Goal: Consume media (video, audio): Consume media (video, audio)

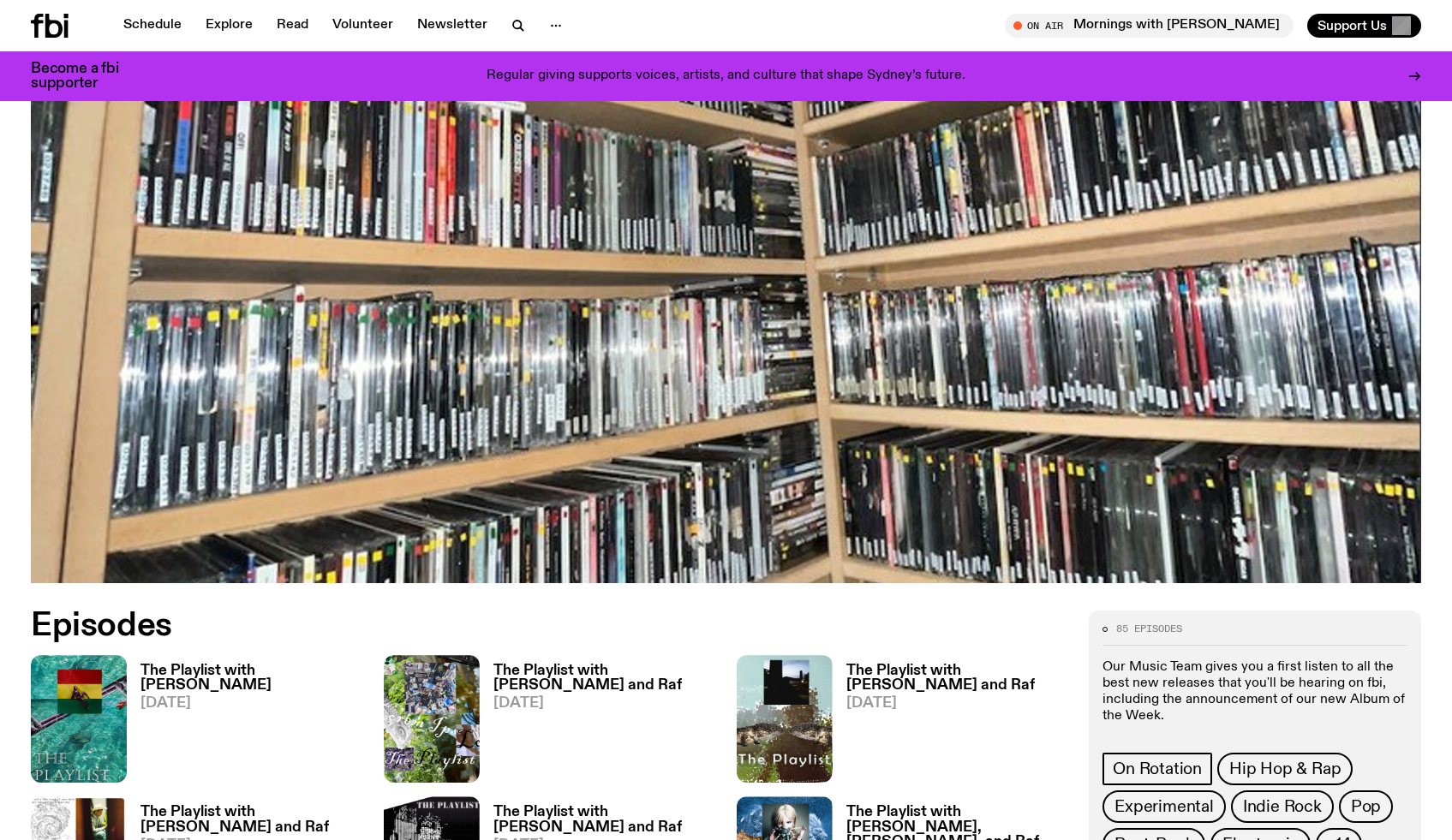
scroll to position [1702, 0]
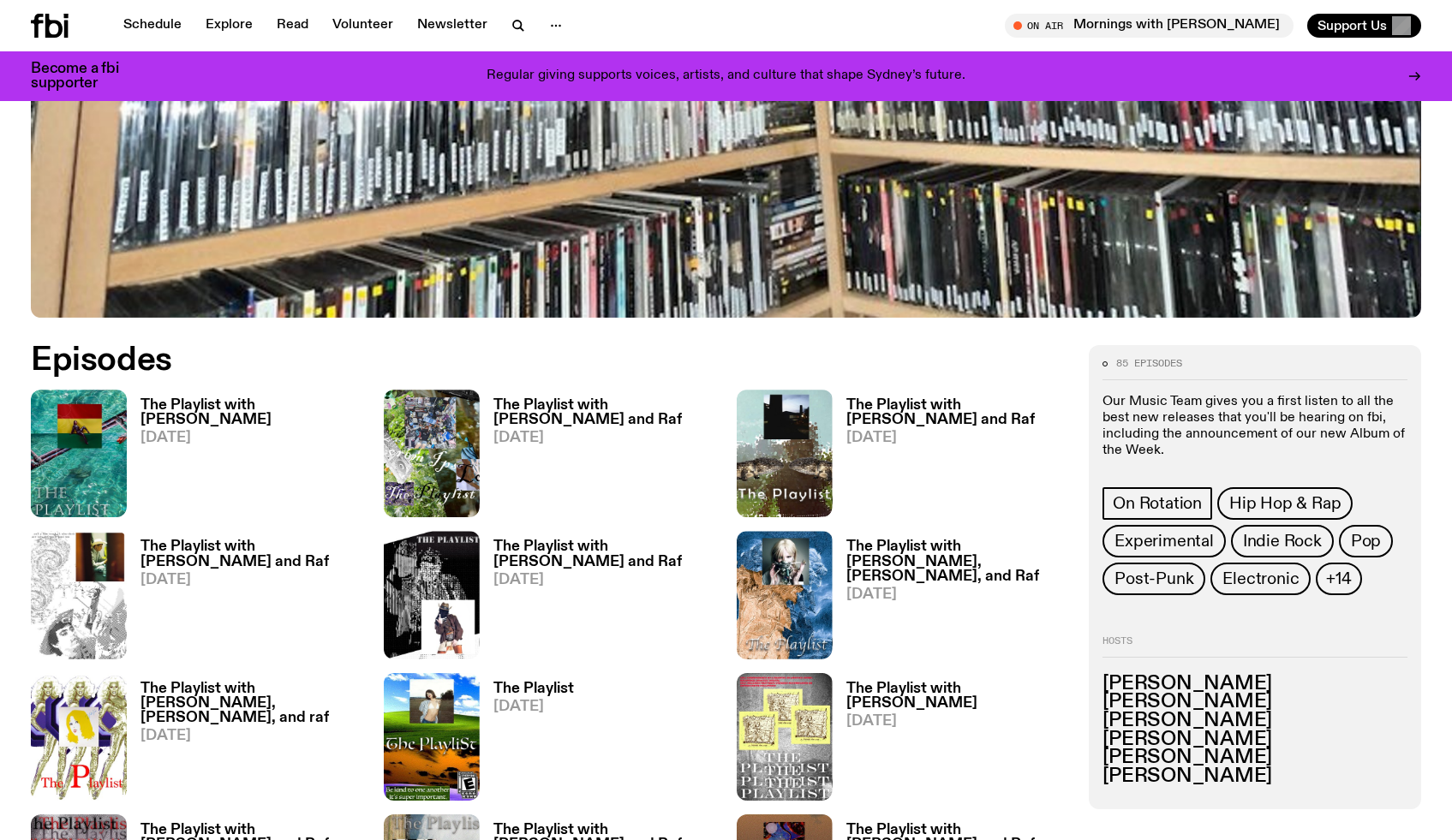
scroll to position [703, 0]
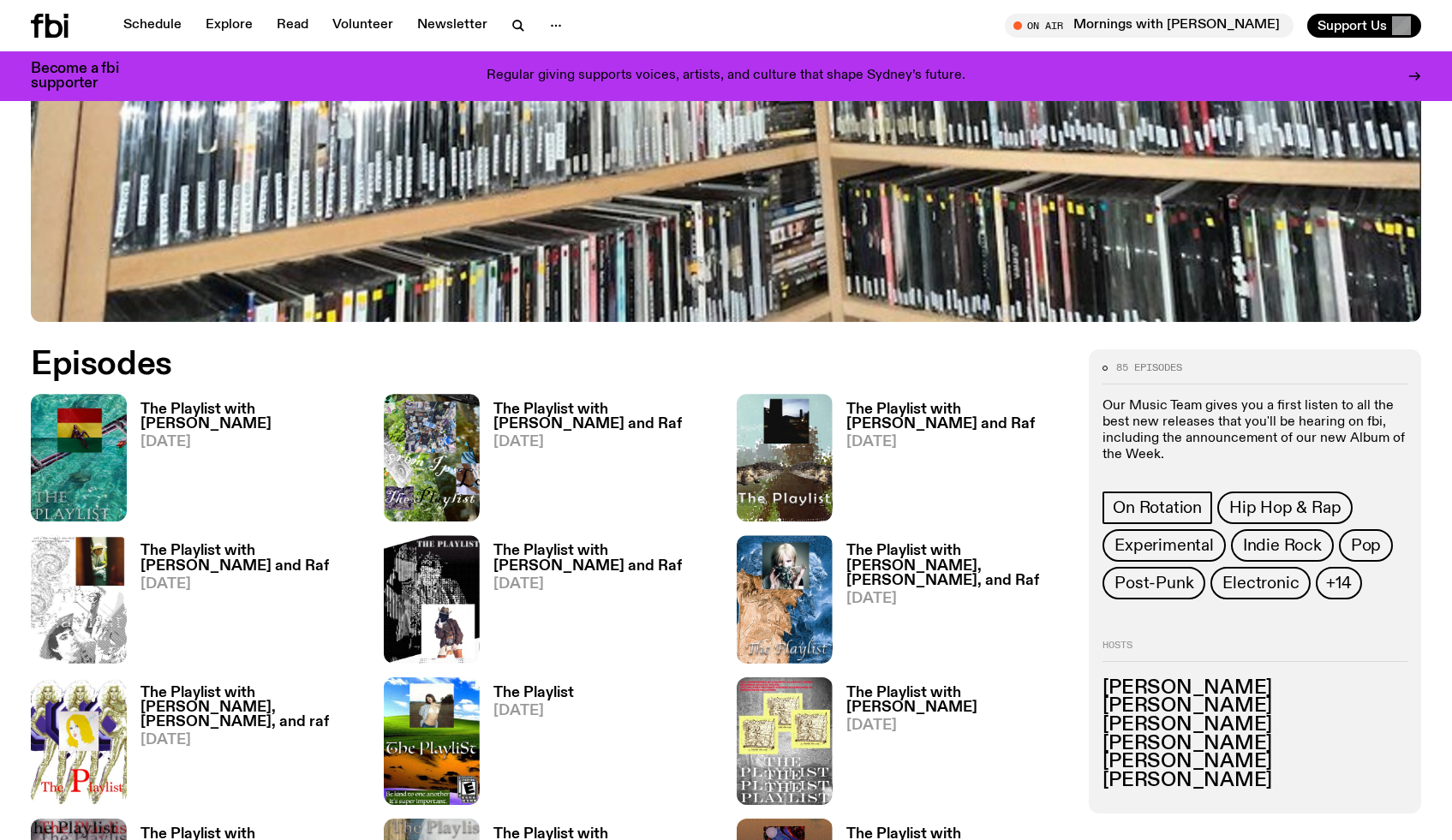
click at [1141, 689] on h3 "[PERSON_NAME]" at bounding box center [1255, 689] width 305 height 19
click at [1168, 682] on h3 "[PERSON_NAME]" at bounding box center [1255, 689] width 305 height 19
click at [67, 30] on icon at bounding box center [66, 29] width 5 height 17
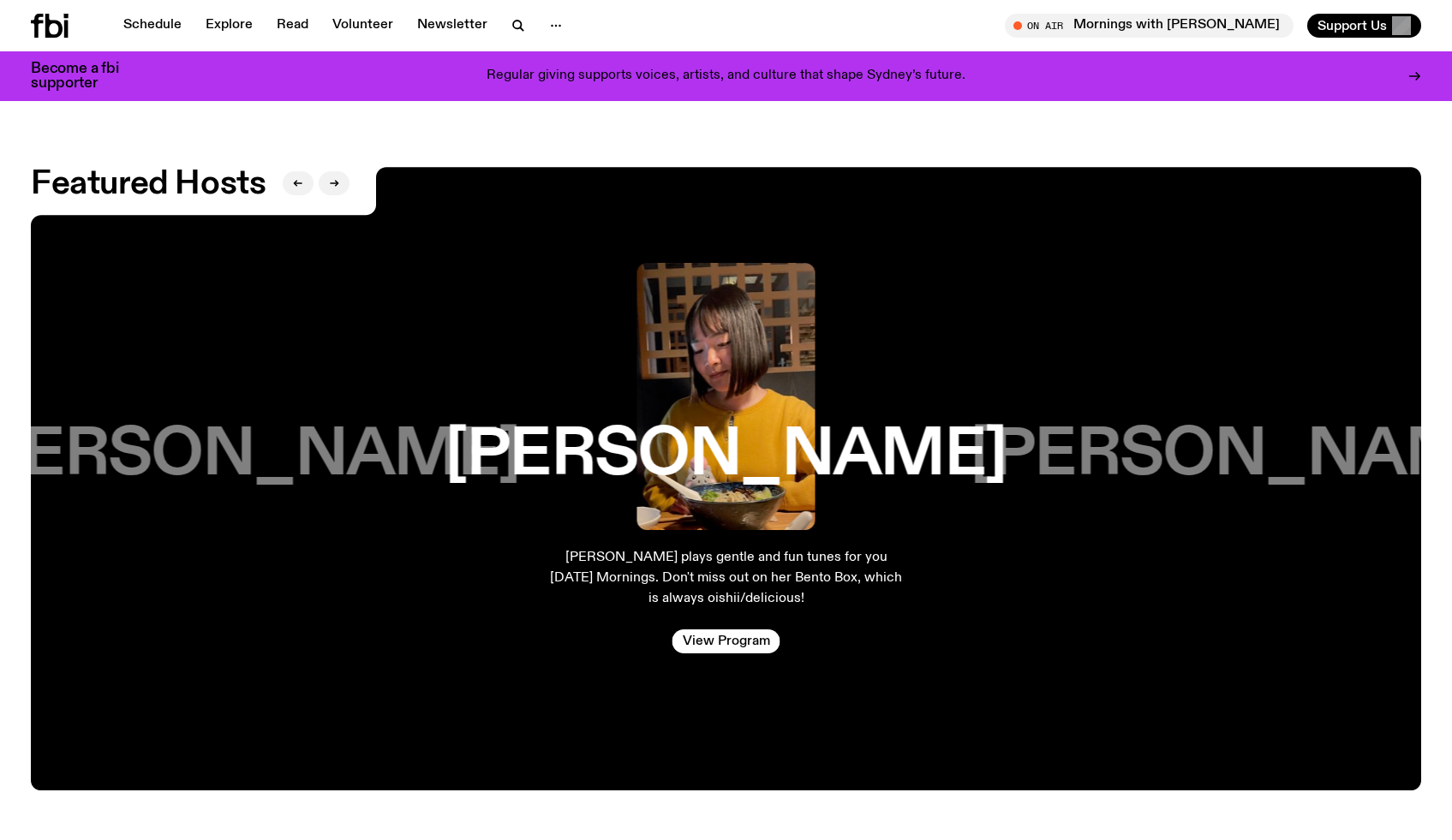
scroll to position [2929, 0]
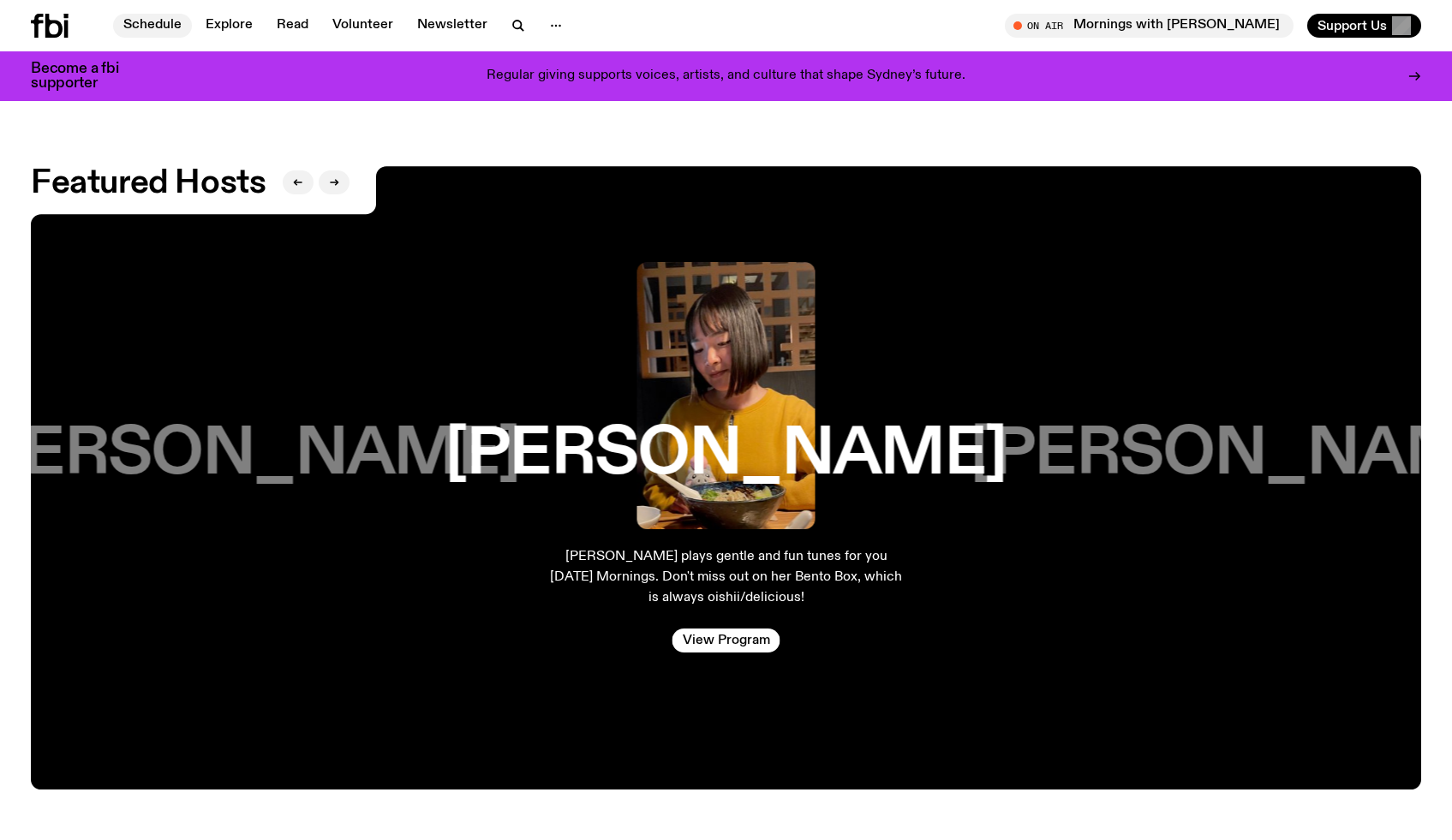
click at [180, 22] on link "Schedule" at bounding box center [152, 25] width 79 height 24
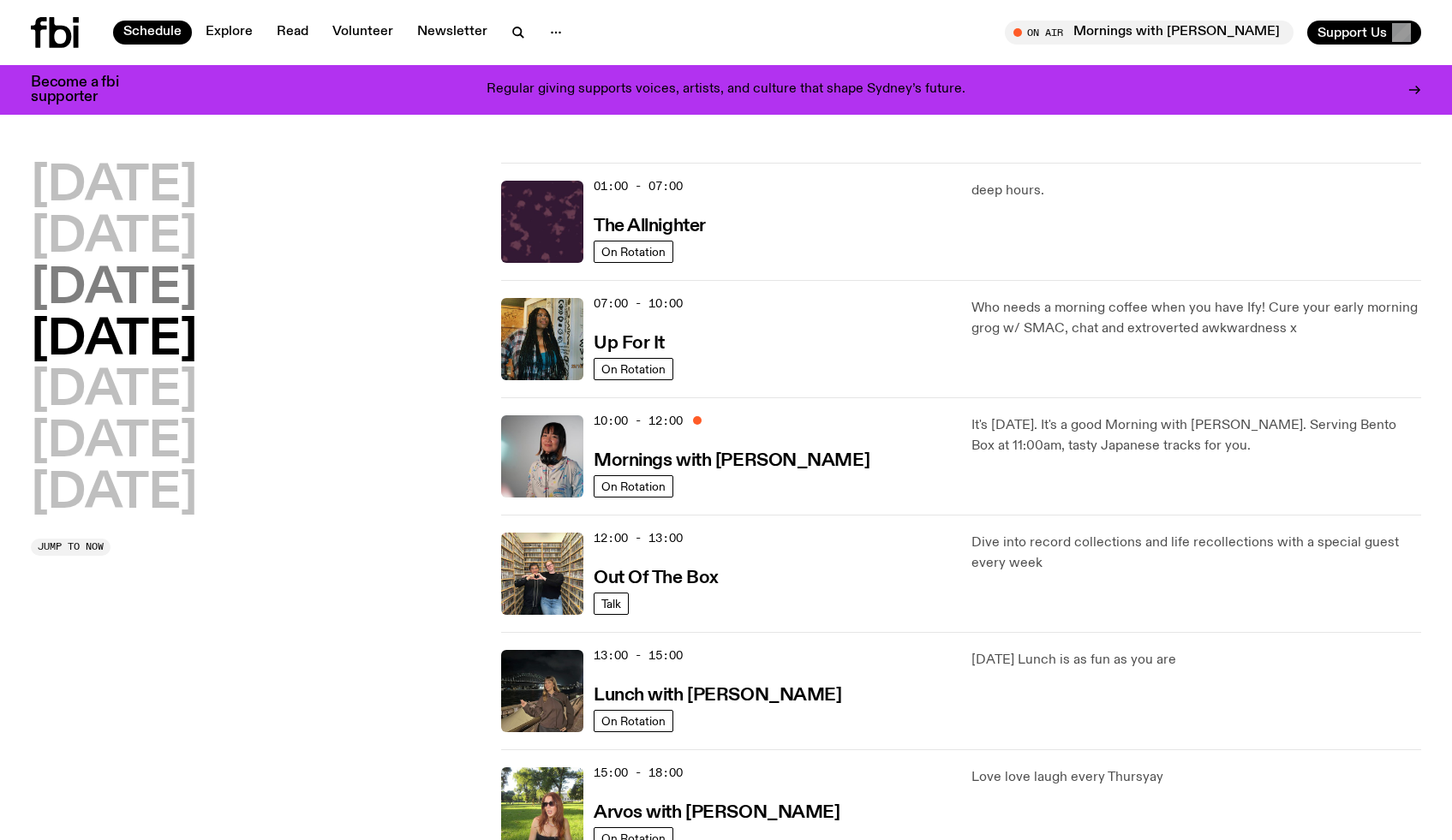
click at [197, 307] on h2 "[DATE]" at bounding box center [113, 289] width 166 height 48
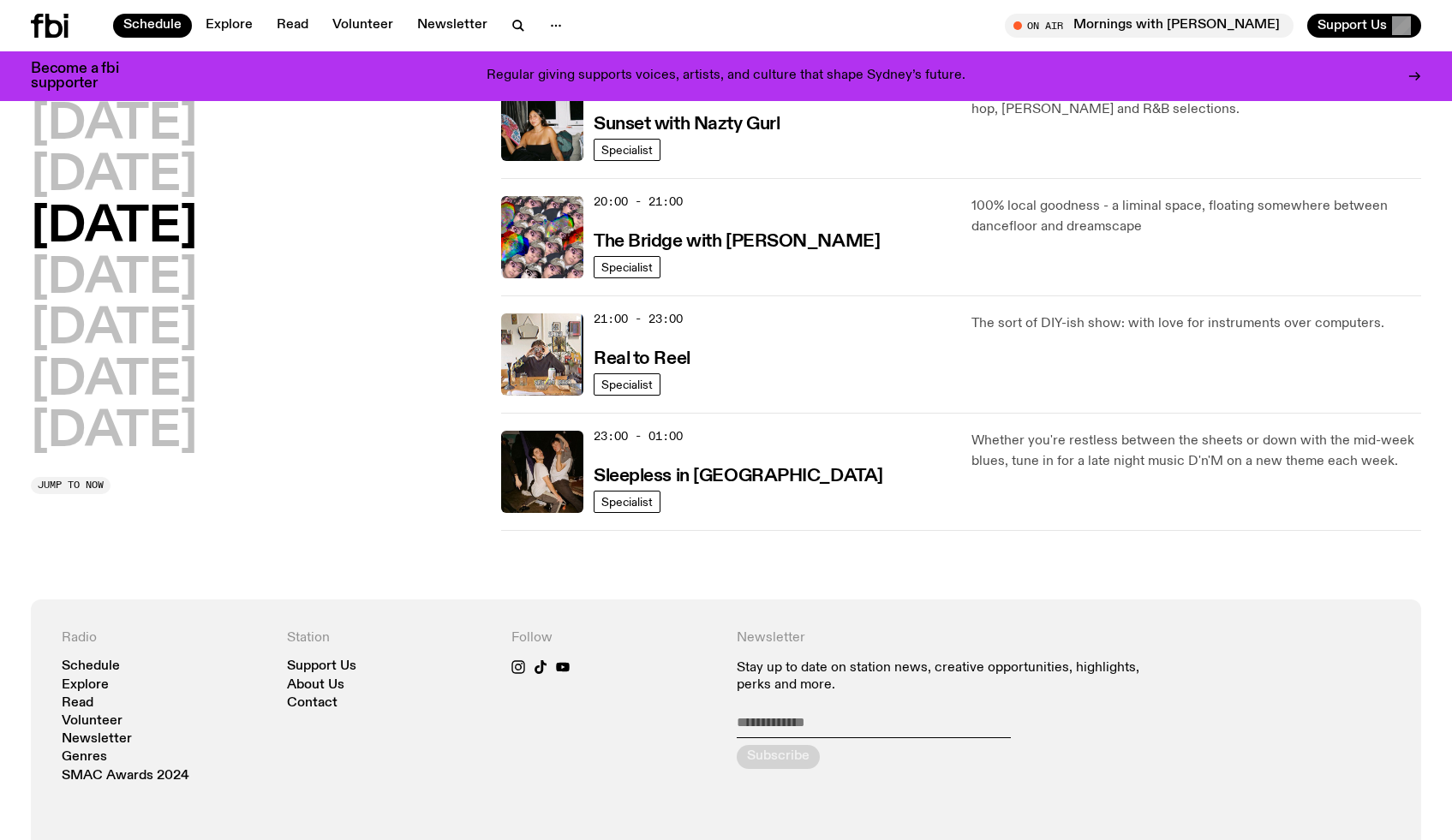
scroll to position [782, 0]
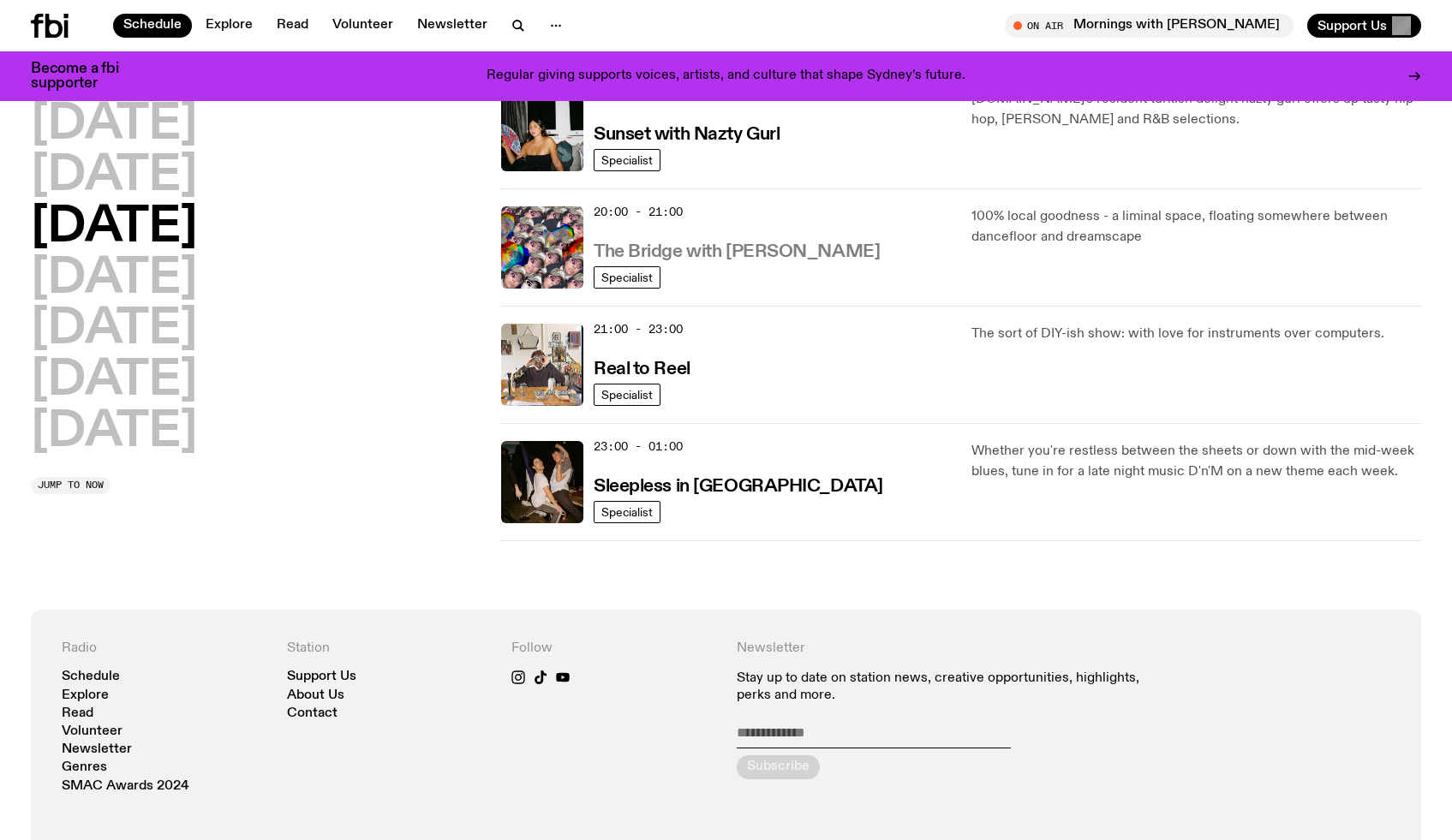
click at [766, 249] on h3 "The Bridge with [PERSON_NAME]" at bounding box center [736, 252] width 286 height 18
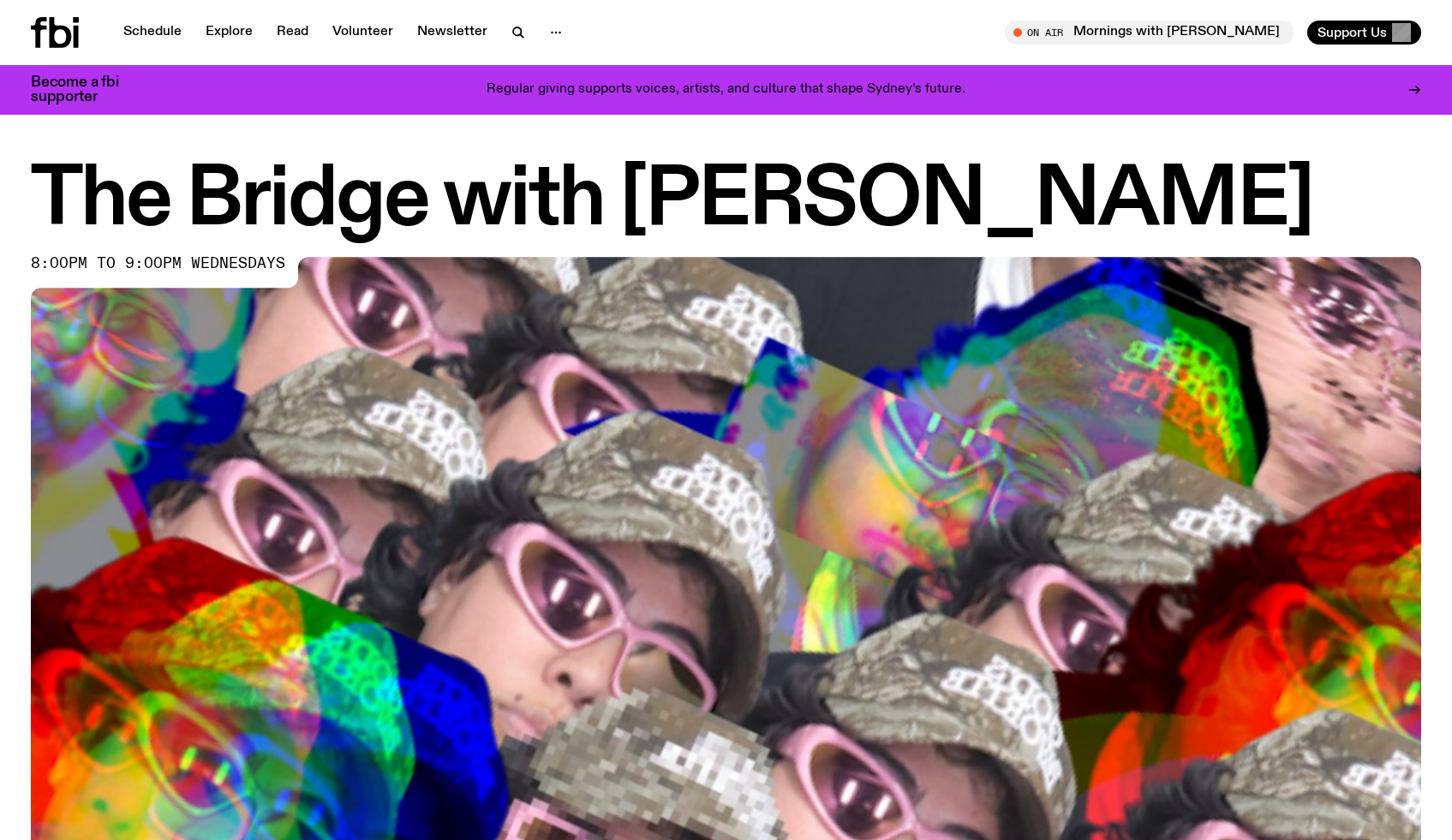
click at [770, 200] on h1 "The Bridge with [PERSON_NAME]" at bounding box center [726, 200] width 1390 height 77
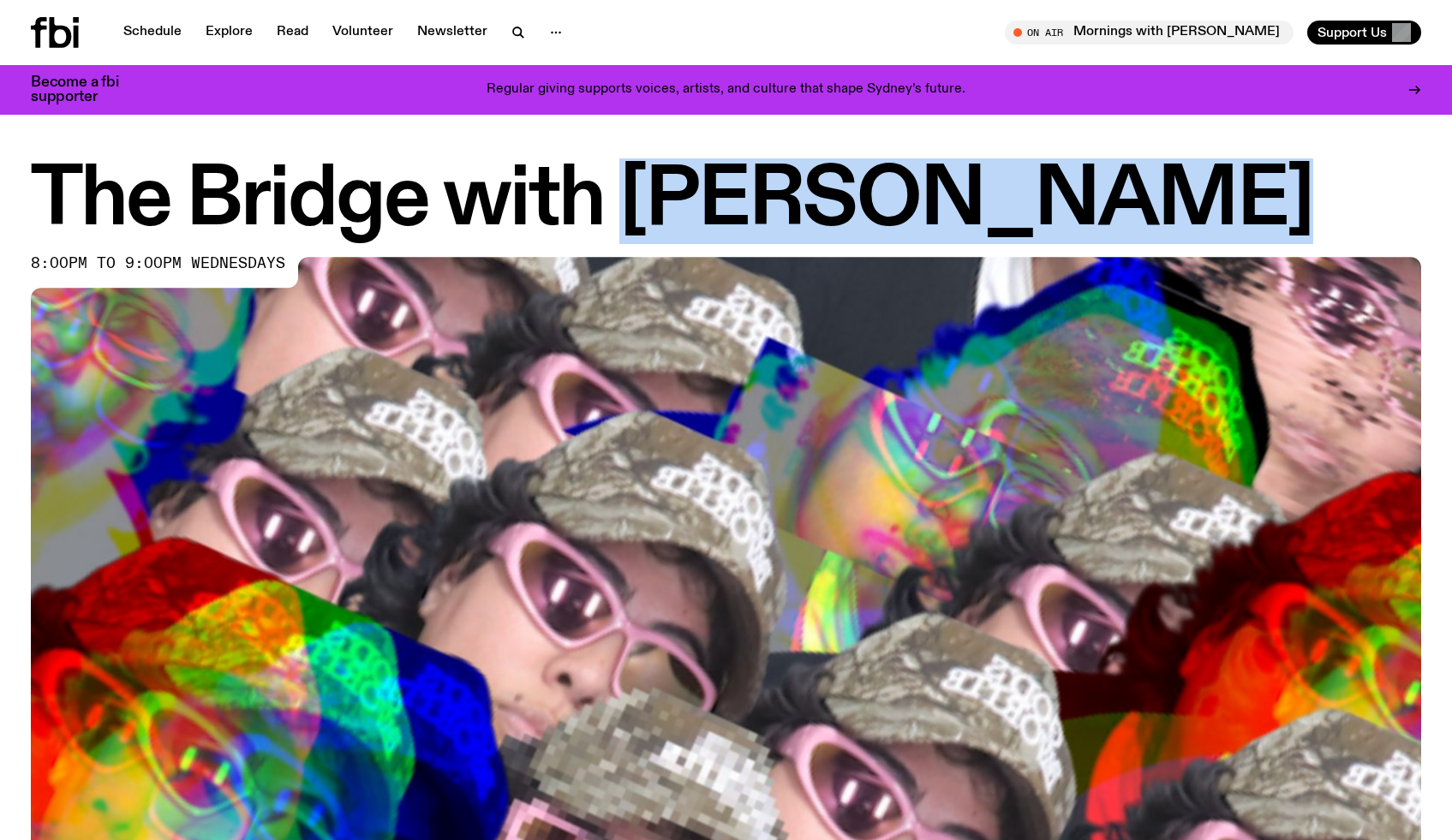
drag, startPoint x: 770, startPoint y: 200, endPoint x: 879, endPoint y: 200, distance: 109.0
click at [879, 200] on h1 "The Bridge with [PERSON_NAME]" at bounding box center [726, 200] width 1390 height 77
copy h1 "[PERSON_NAME]"
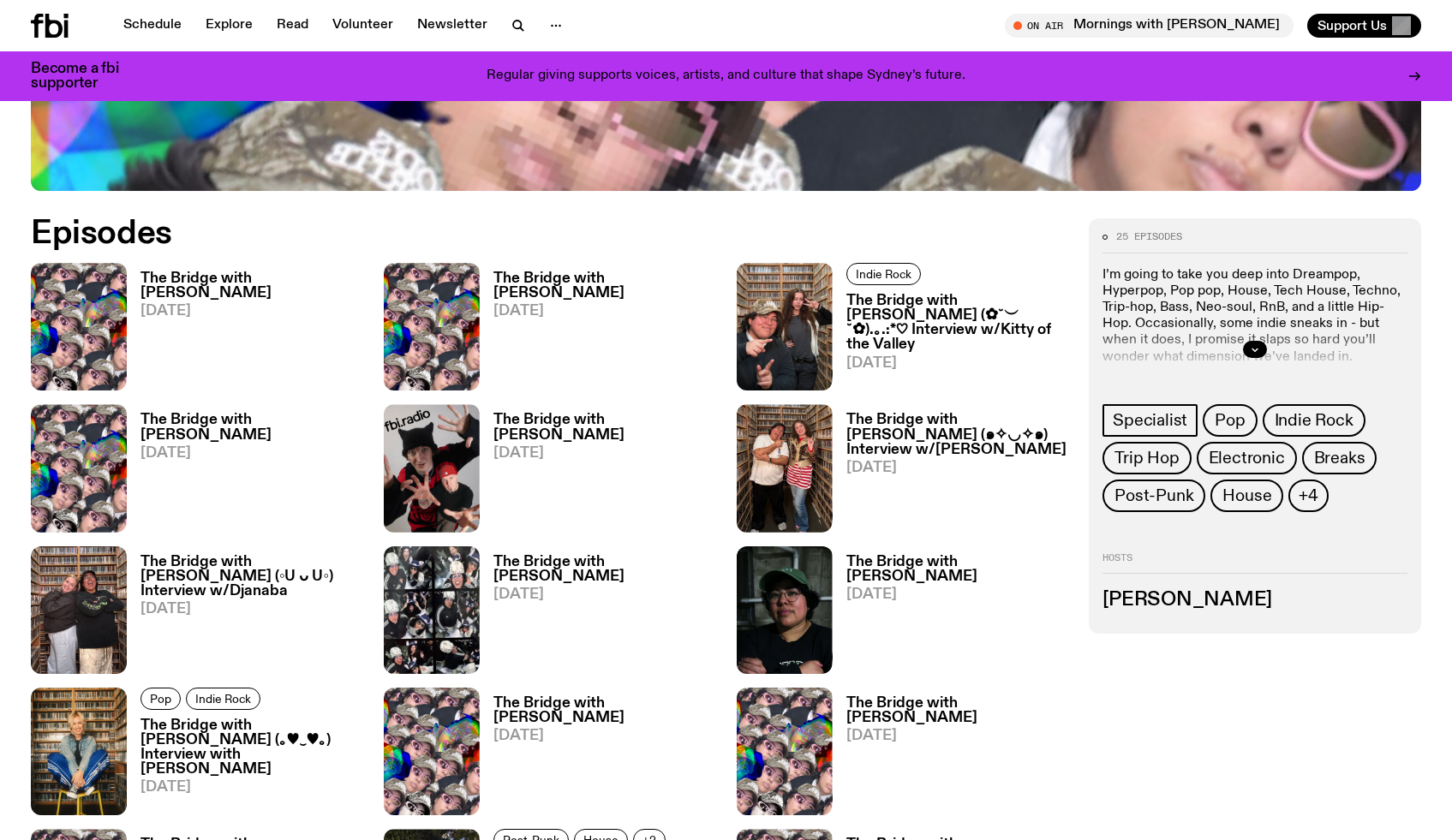
scroll to position [835, 0]
click at [81, 299] on img at bounding box center [79, 326] width 96 height 128
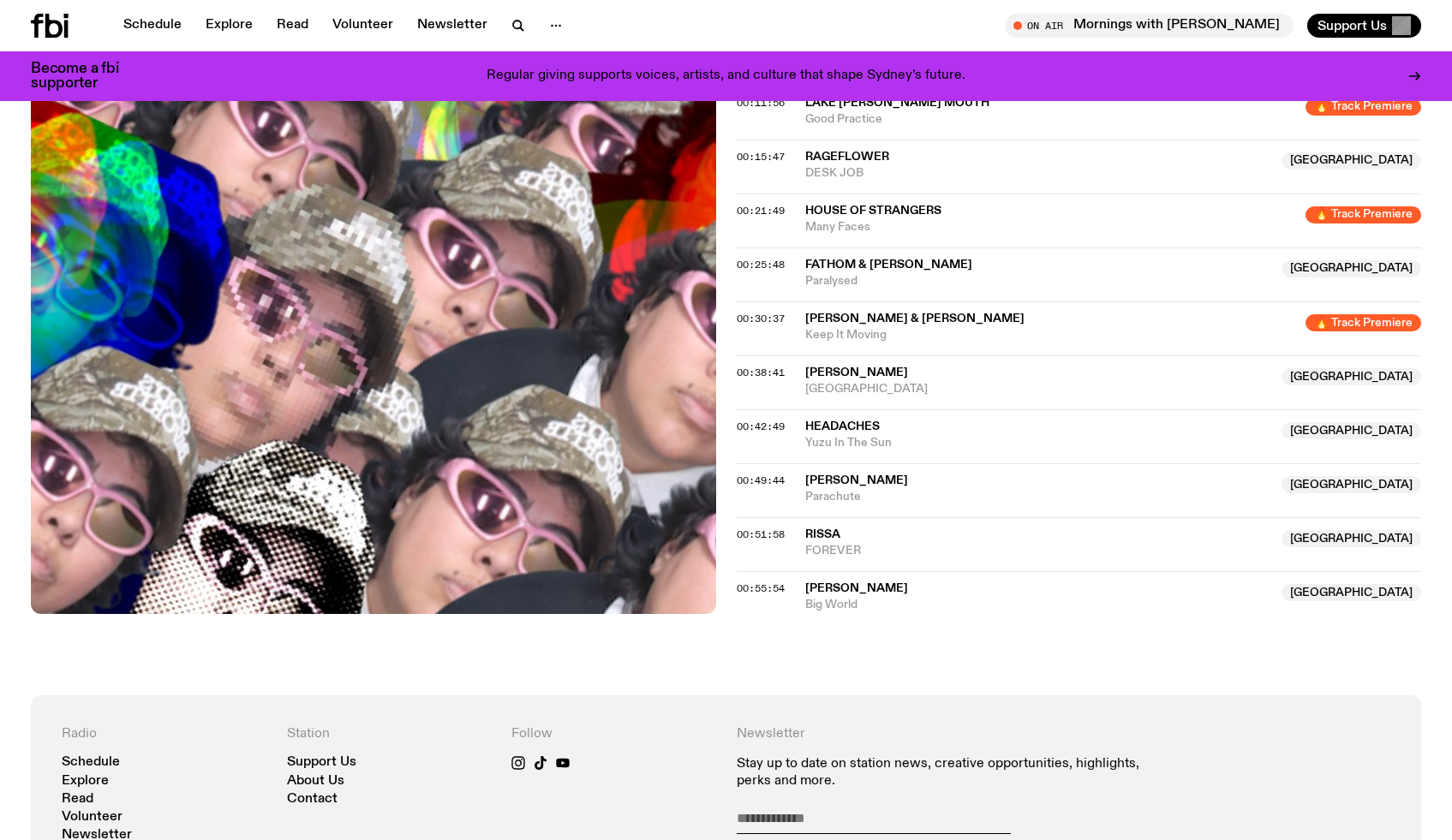
scroll to position [775, 0]
